Goal: Task Accomplishment & Management: Manage account settings

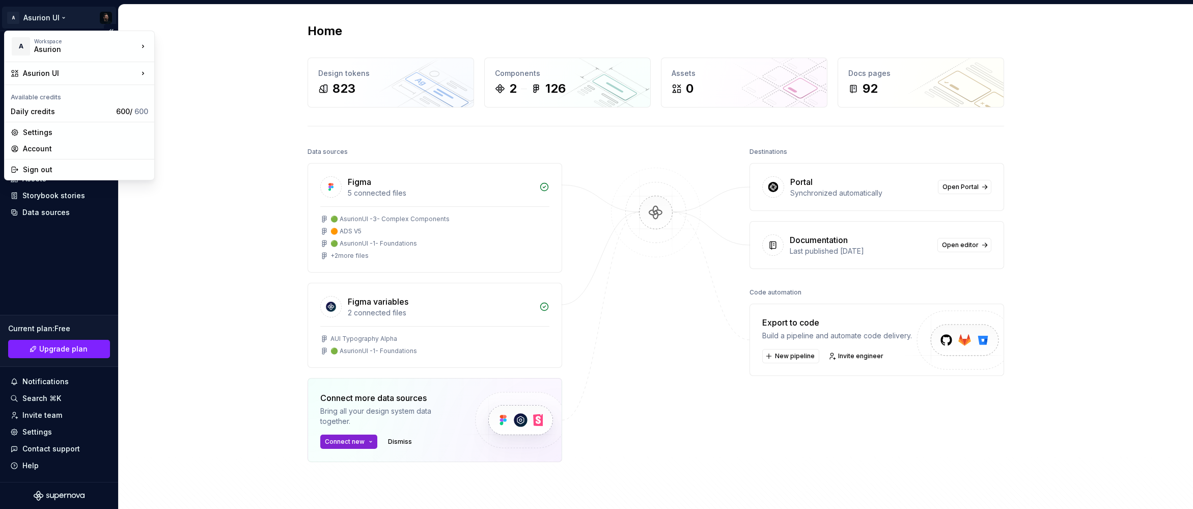
click at [105, 18] on html "A Asurion UI Home Documentation Analytics Code automation Design system data De…" at bounding box center [596, 254] width 1193 height 509
click at [39, 130] on div "Settings" at bounding box center [85, 132] width 125 height 10
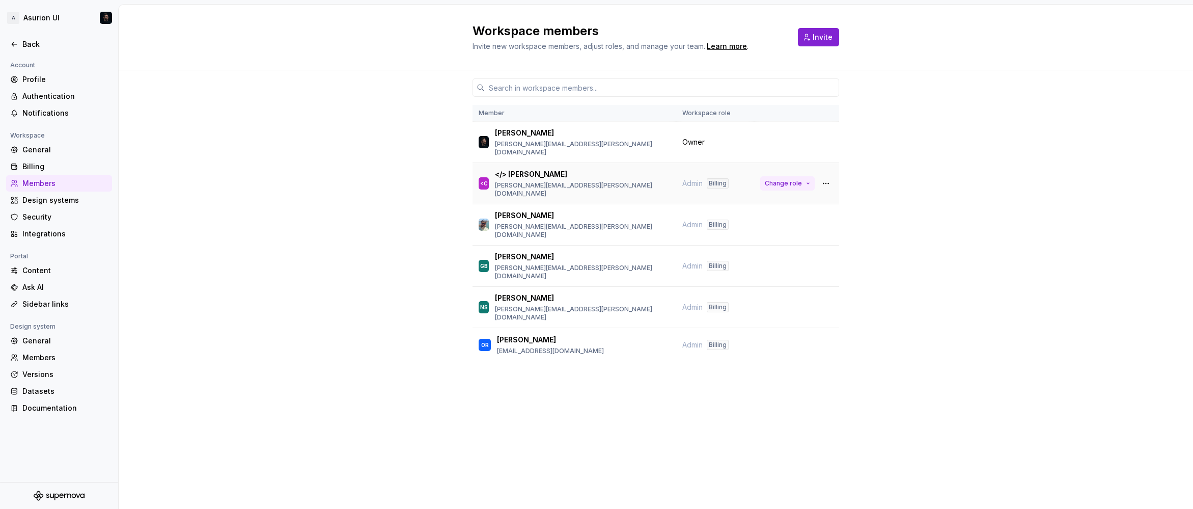
click at [801, 179] on span "Change role" at bounding box center [783, 183] width 37 height 8
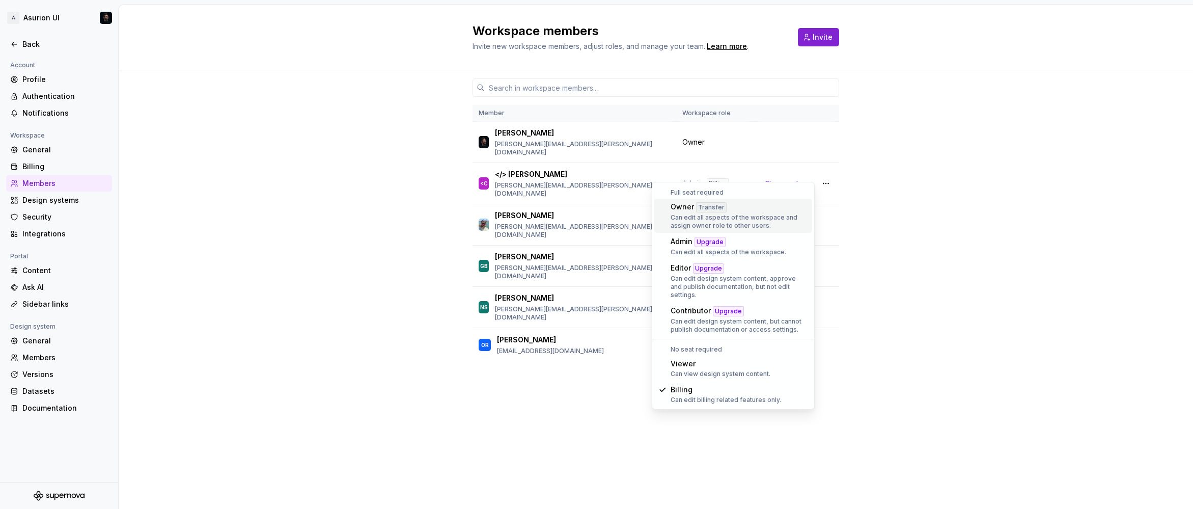
click at [769, 215] on div "Can edit all aspects of the workspace and assign owner role to other users." at bounding box center [738, 221] width 137 height 16
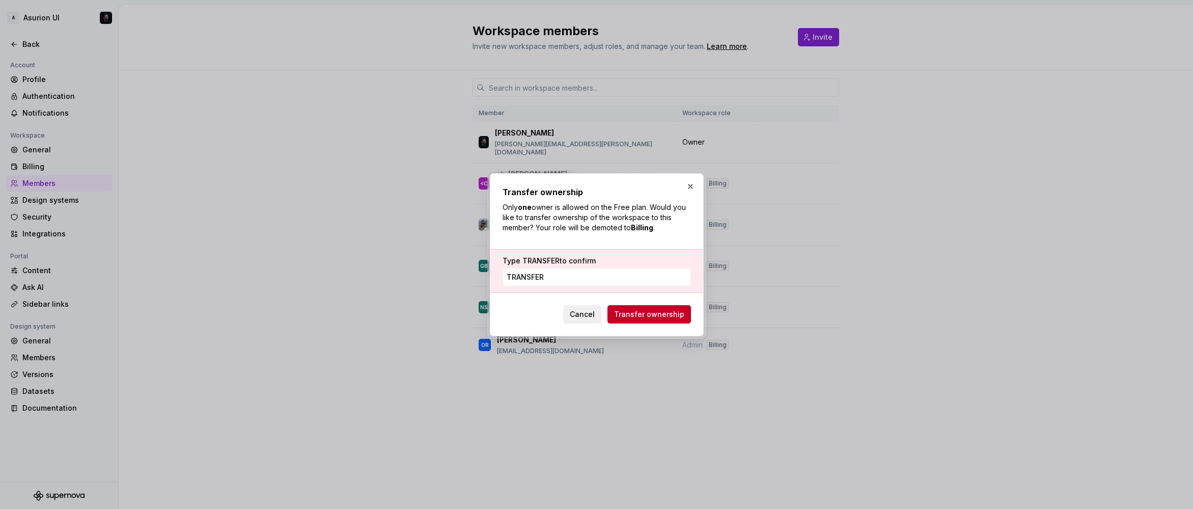
type input "TRANSFER"
click at [581, 318] on span "Cancel" at bounding box center [582, 314] width 25 height 10
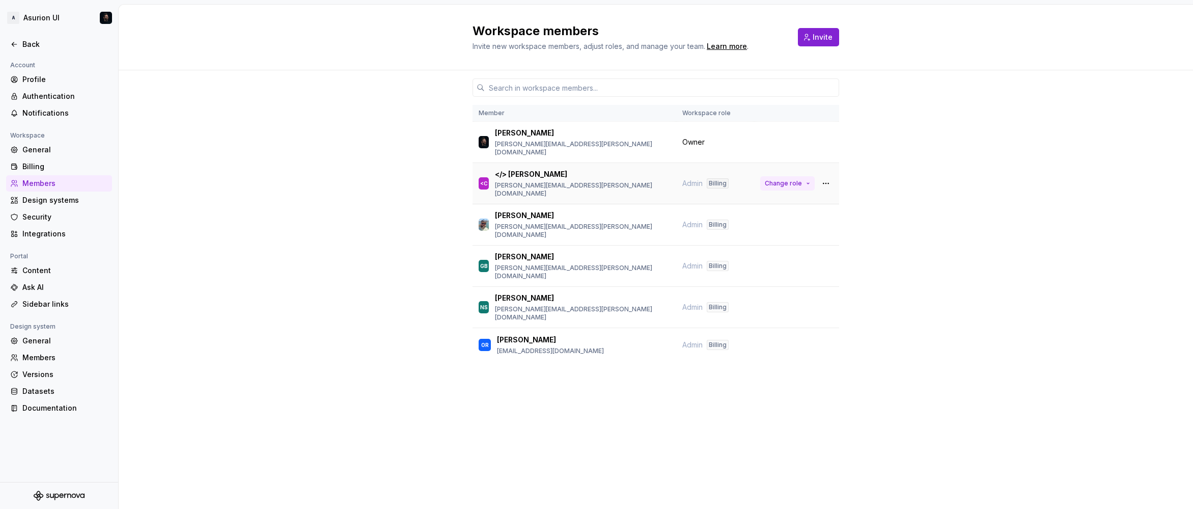
click at [783, 179] on span "Change role" at bounding box center [783, 183] width 37 height 8
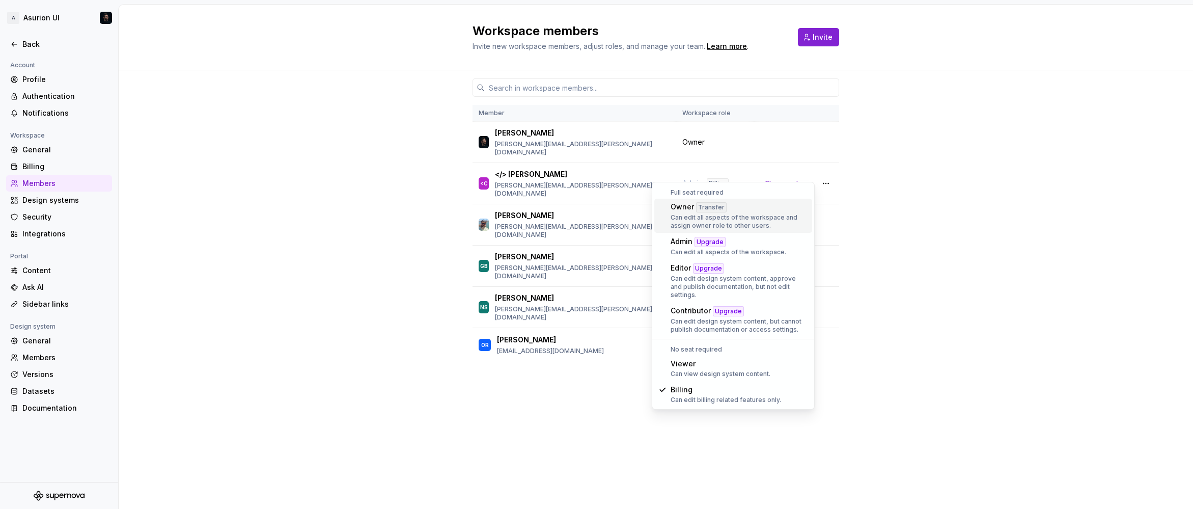
click at [717, 217] on div "Can edit all aspects of the workspace and assign owner role to other users." at bounding box center [738, 221] width 137 height 16
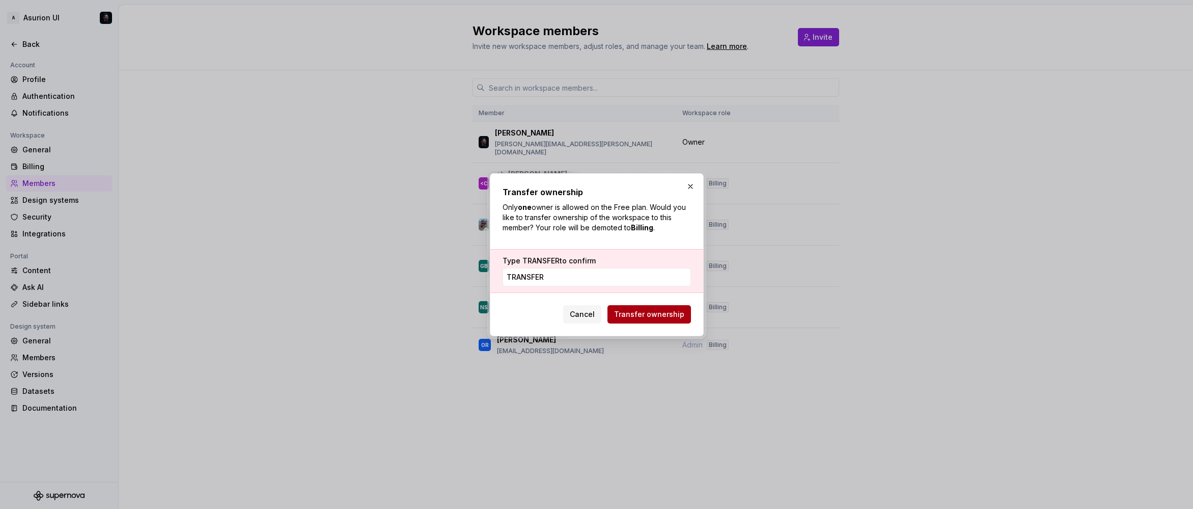
type input "TRANSFER"
click at [643, 311] on span "Transfer ownership" at bounding box center [649, 314] width 70 height 10
